Goal: Answer question/provide support: Answer question/provide support

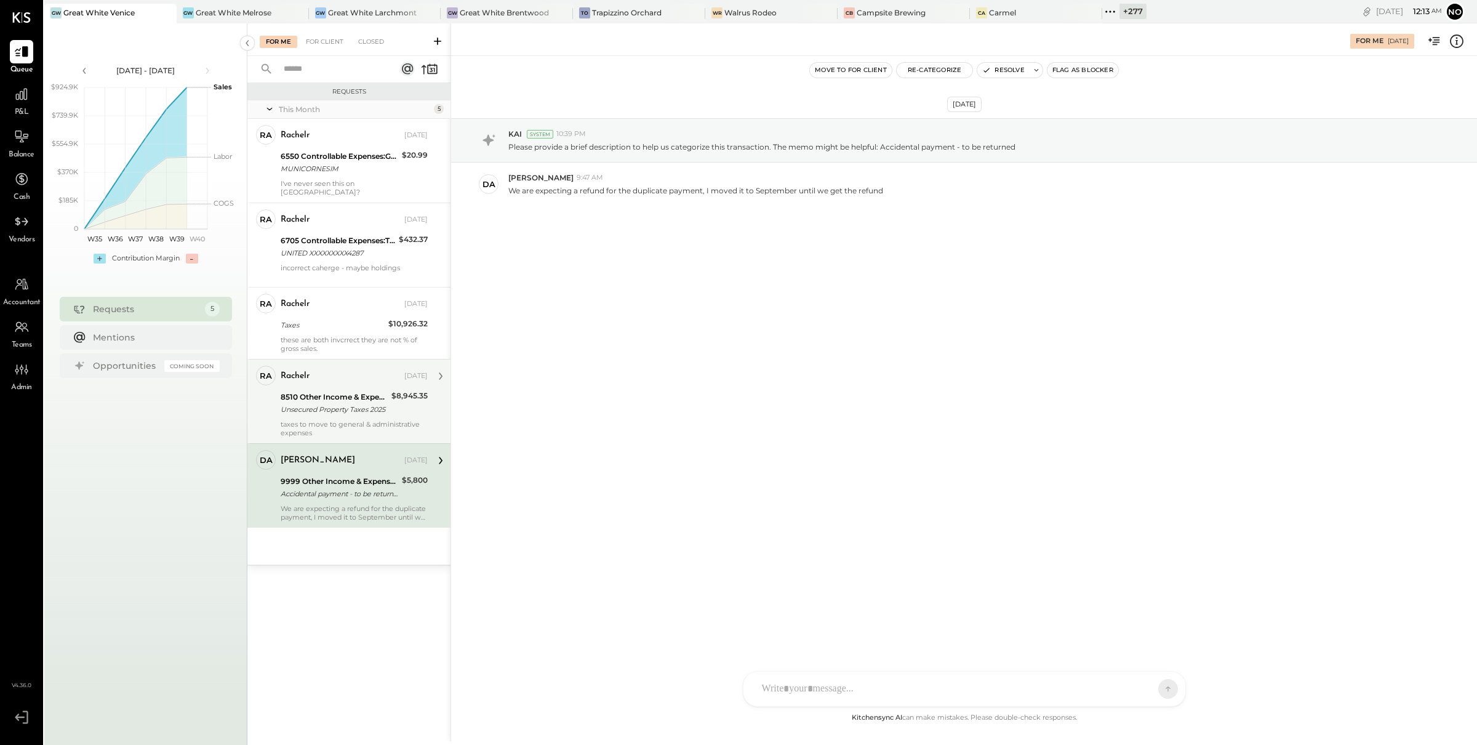
click at [349, 420] on div "taxes to move to general & administrative expenses" at bounding box center [354, 428] width 147 height 17
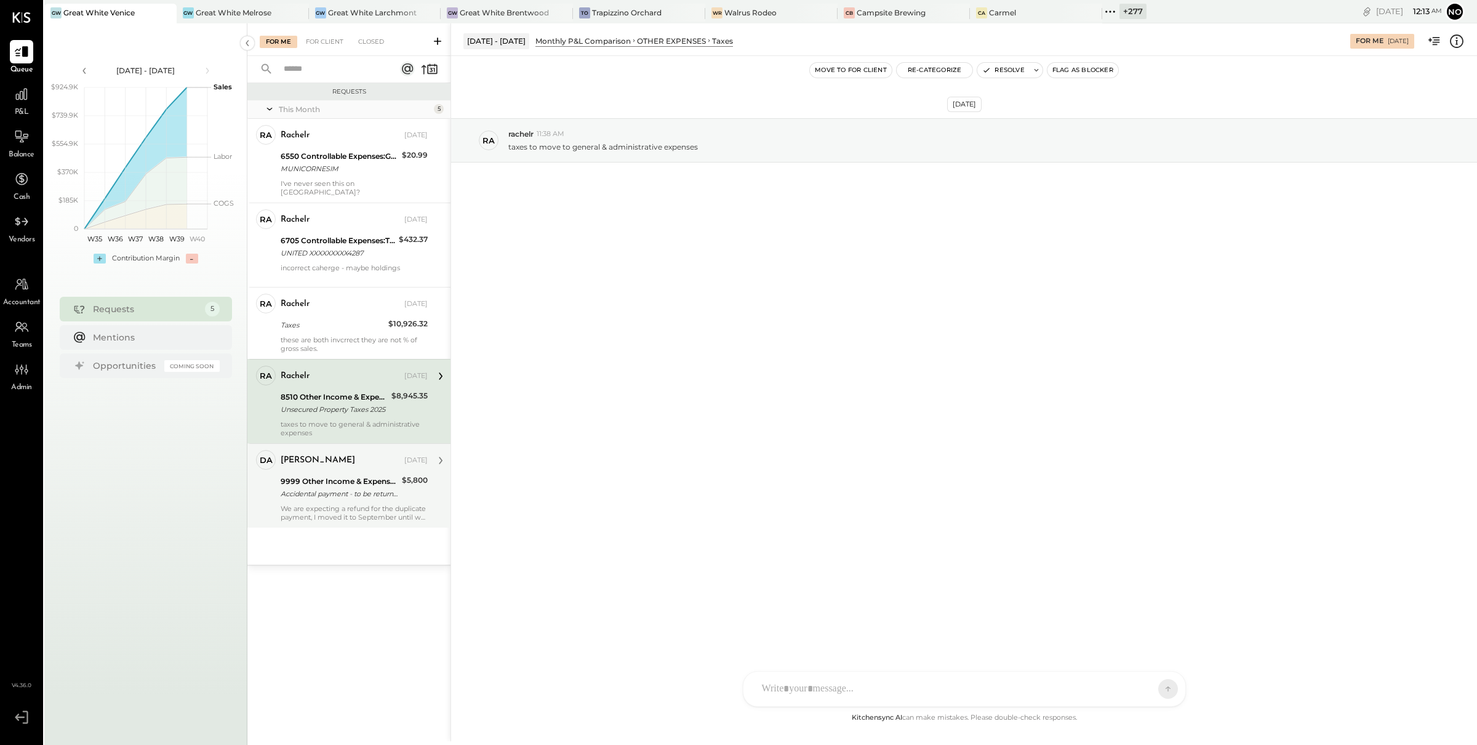
click at [355, 475] on div "9999 Other Income & Expenses:To Be Classified" at bounding box center [340, 481] width 118 height 12
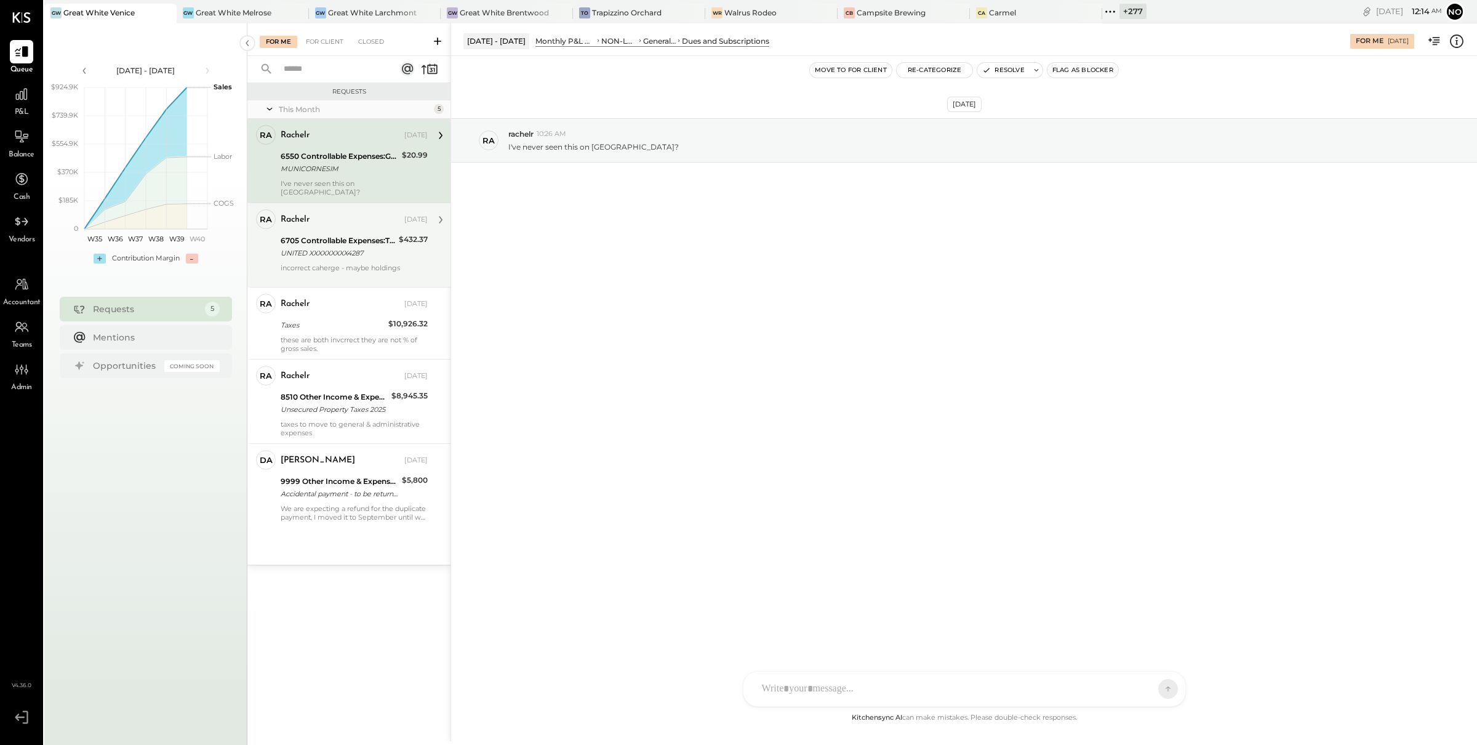
click at [346, 218] on div "rachelr [DATE]" at bounding box center [354, 219] width 147 height 17
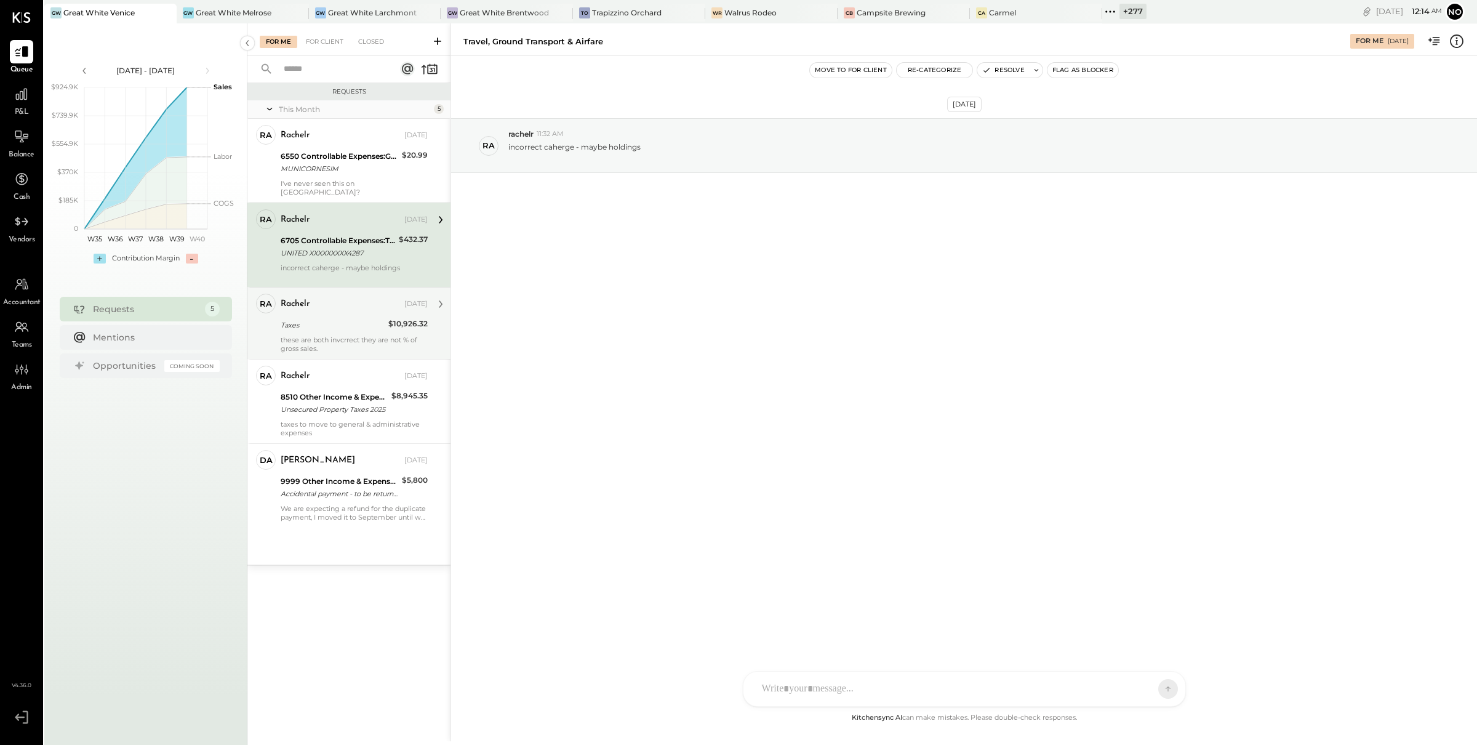
click at [332, 298] on div "rachelr" at bounding box center [341, 304] width 121 height 12
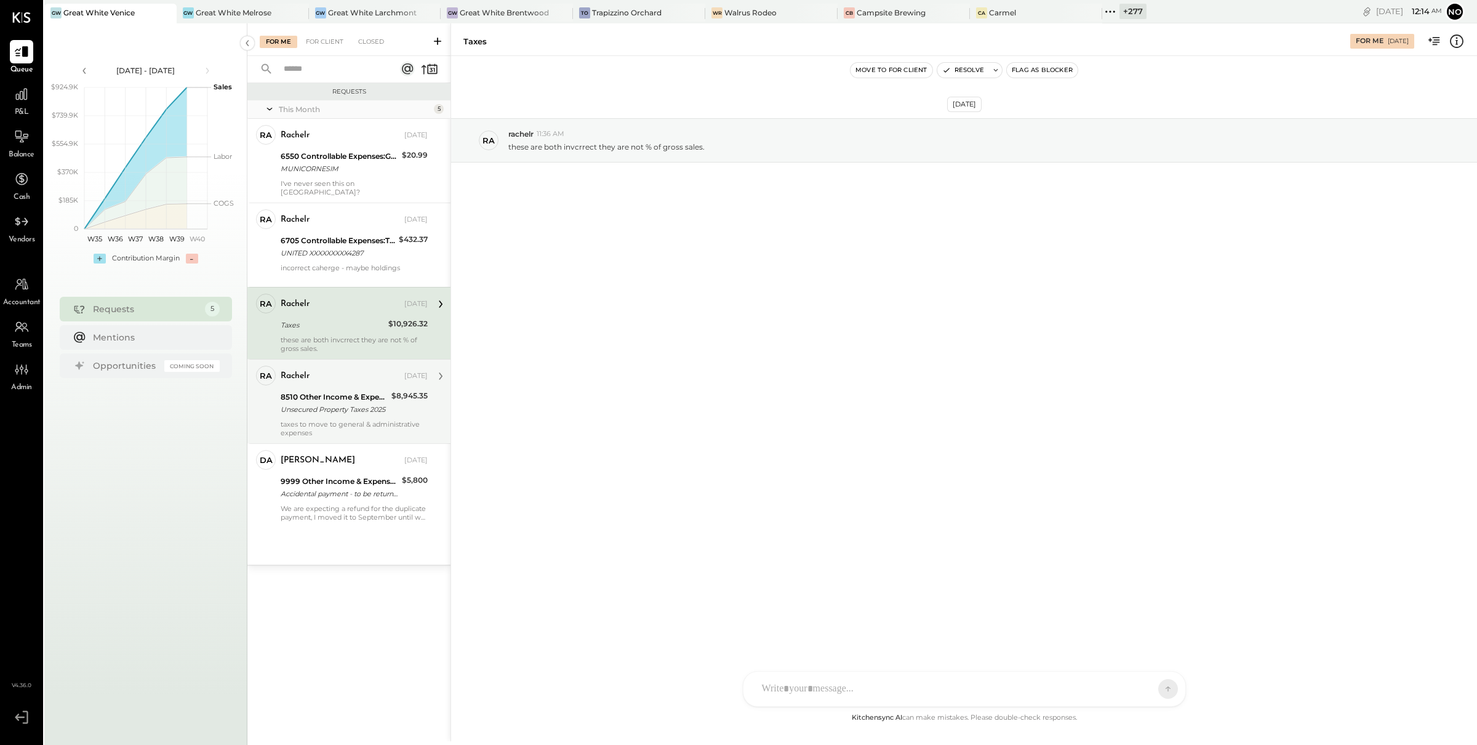
click at [324, 377] on div "rachelr [DATE]" at bounding box center [354, 375] width 147 height 21
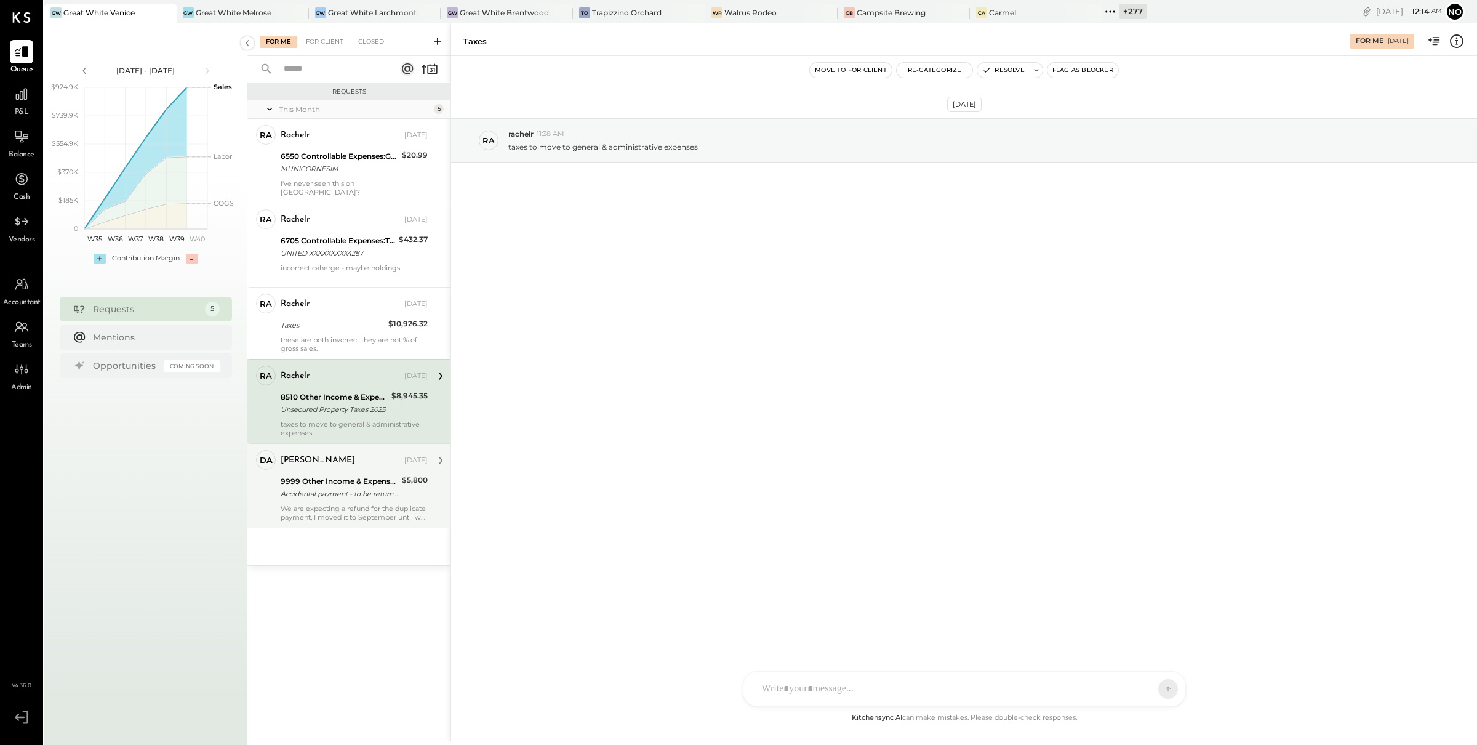
click at [306, 487] on div "Accidental payment - to be returned" at bounding box center [340, 493] width 118 height 12
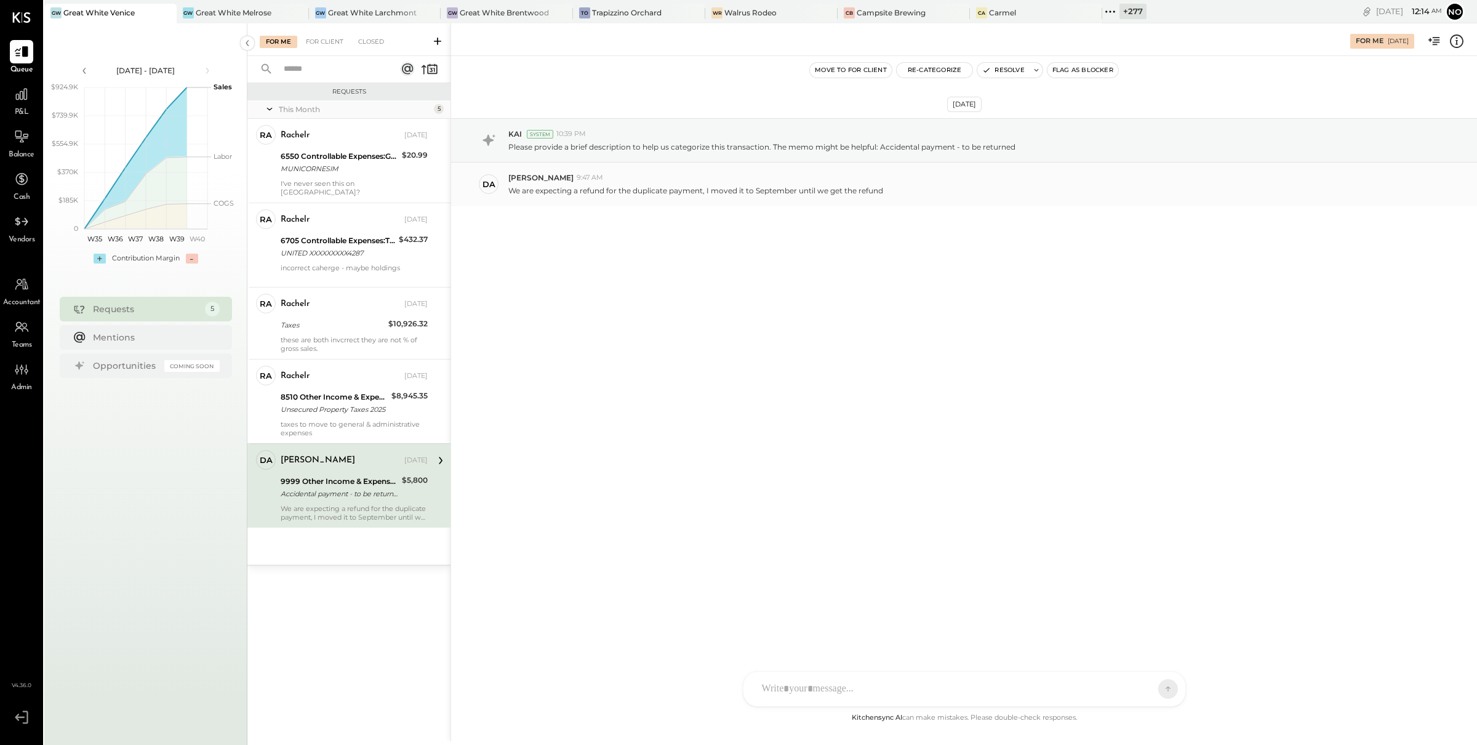
click at [577, 189] on p "We are expecting a refund for the duplicate payment, I moved it to September un…" at bounding box center [695, 190] width 375 height 10
